Goal: Information Seeking & Learning: Compare options

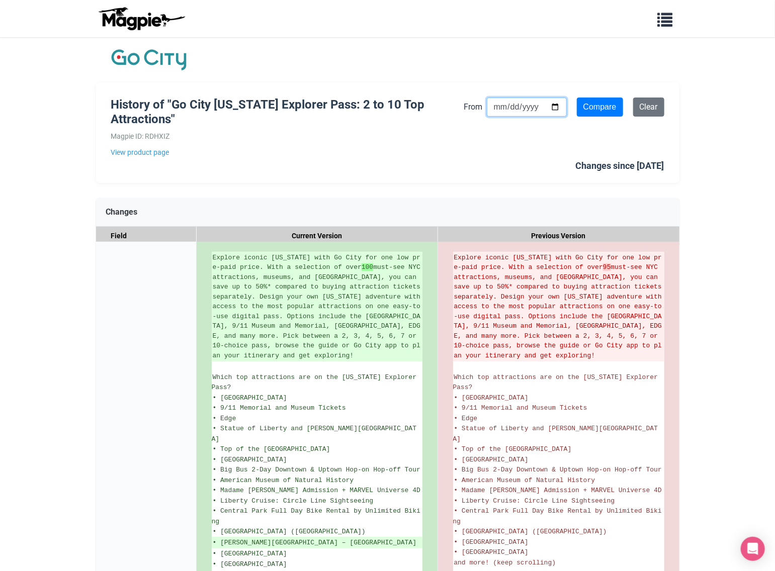
click at [506, 104] on input "[DATE]" at bounding box center [527, 107] width 80 height 19
click at [499, 107] on input "[DATE]" at bounding box center [527, 107] width 80 height 19
type input "[DATE]"
click at [608, 114] on input "Compare" at bounding box center [600, 107] width 46 height 19
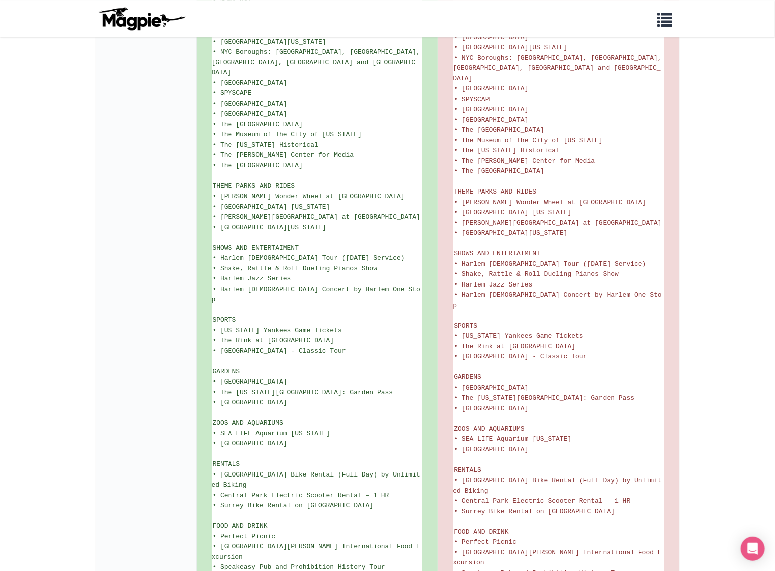
scroll to position [1547, 0]
